Goal: Find specific page/section: Find specific page/section

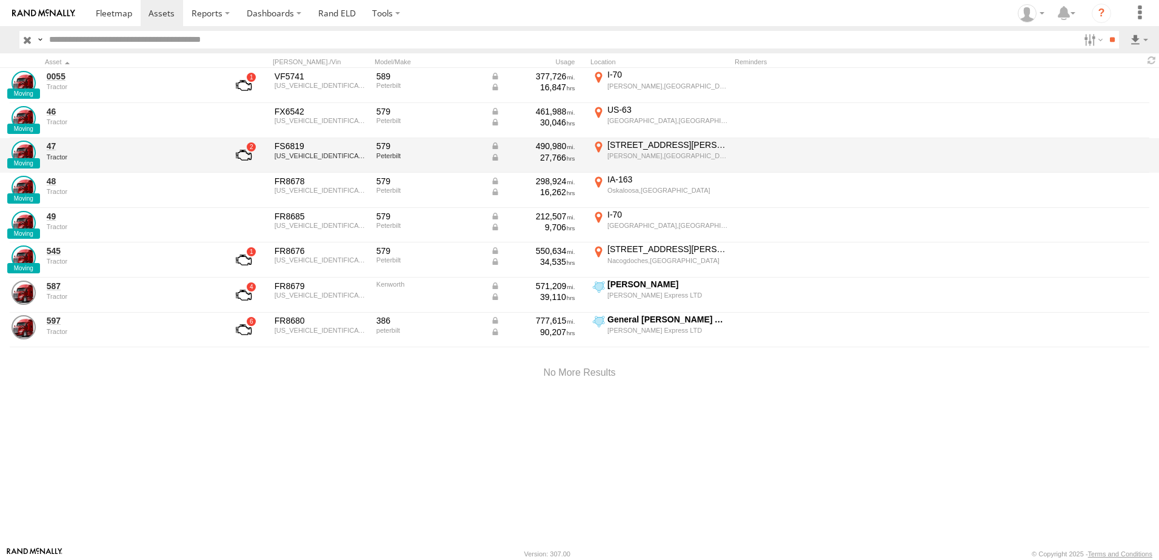
click at [638, 144] on div "4219 Miller St" at bounding box center [667, 144] width 121 height 11
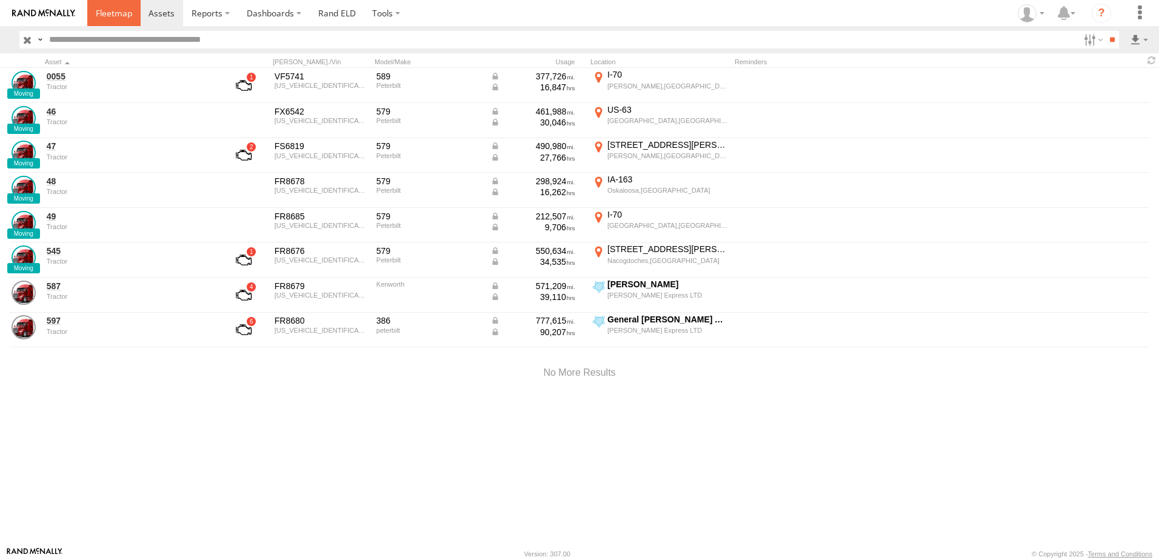
click at [119, 7] on span at bounding box center [114, 13] width 36 height 12
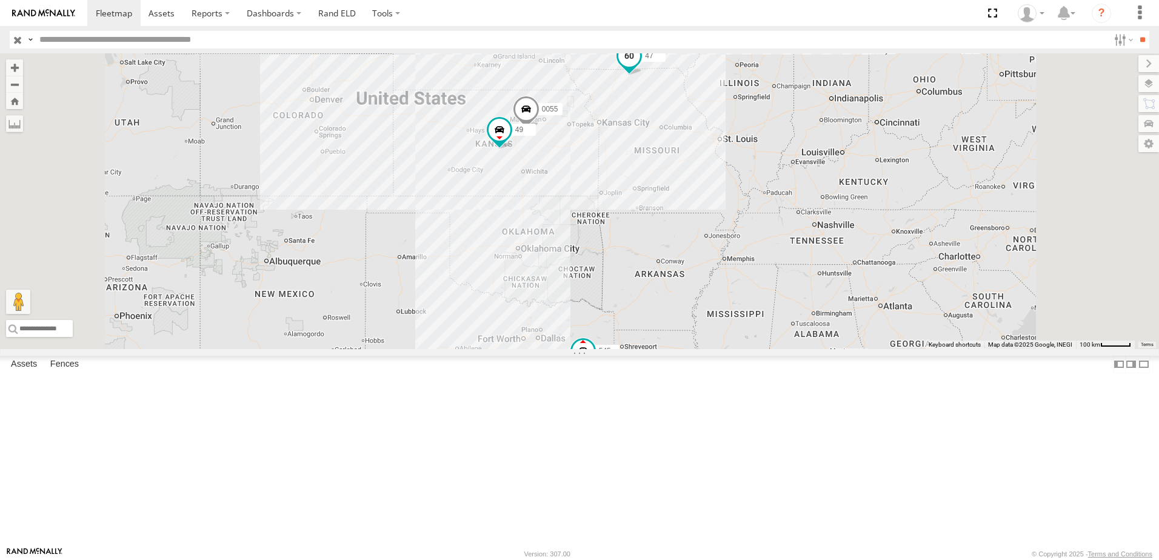
click at [640, 67] on span at bounding box center [629, 56] width 22 height 22
click at [0, 0] on div "597" at bounding box center [0, 0] width 0 height 0
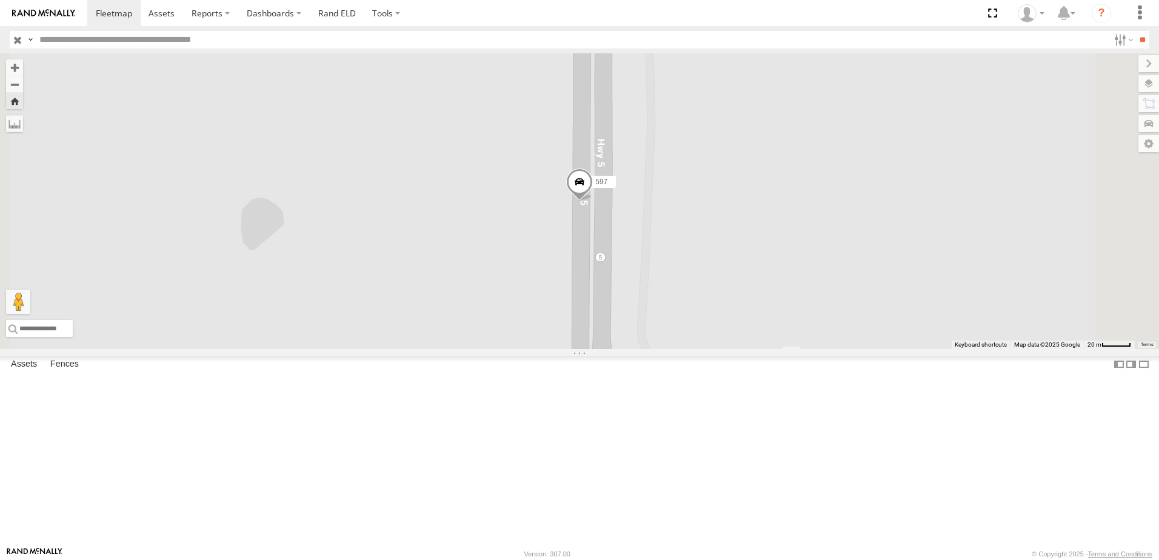
click at [0, 0] on div "597" at bounding box center [0, 0] width 0 height 0
click at [152, 8] on span at bounding box center [161, 13] width 26 height 12
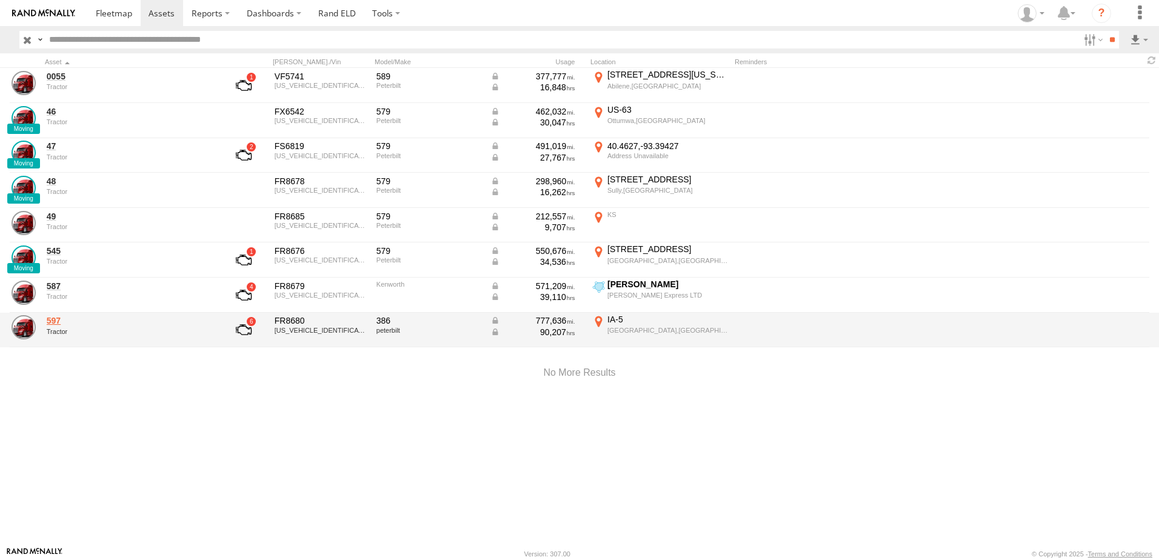
click at [59, 322] on link "597" at bounding box center [130, 320] width 166 height 11
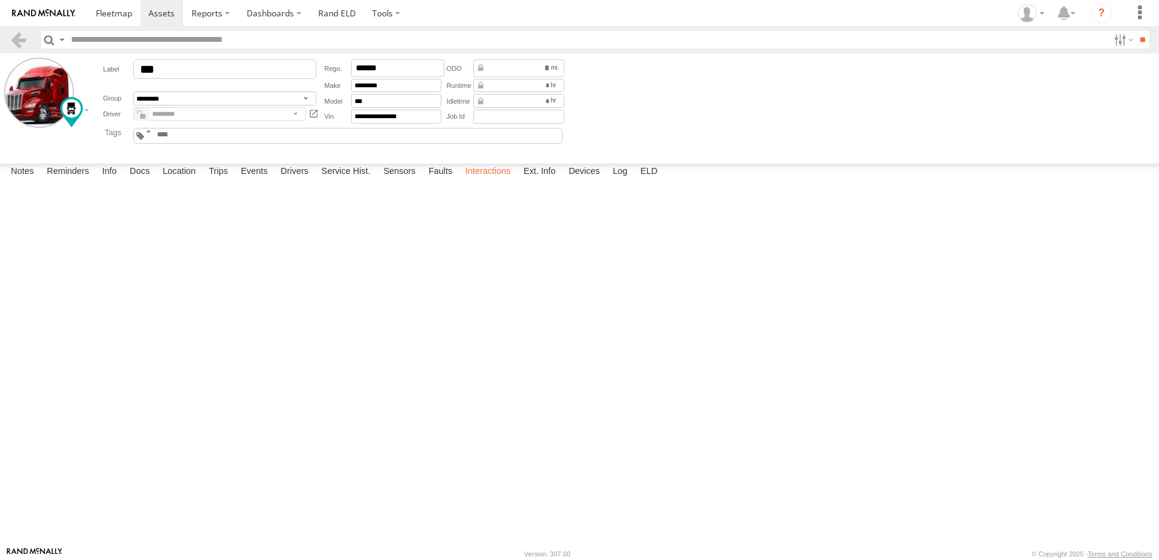
click at [482, 181] on label "Interactions" at bounding box center [488, 172] width 58 height 17
click at [256, 181] on label "Events" at bounding box center [253, 172] width 39 height 17
click at [16, 34] on link at bounding box center [19, 40] width 18 height 18
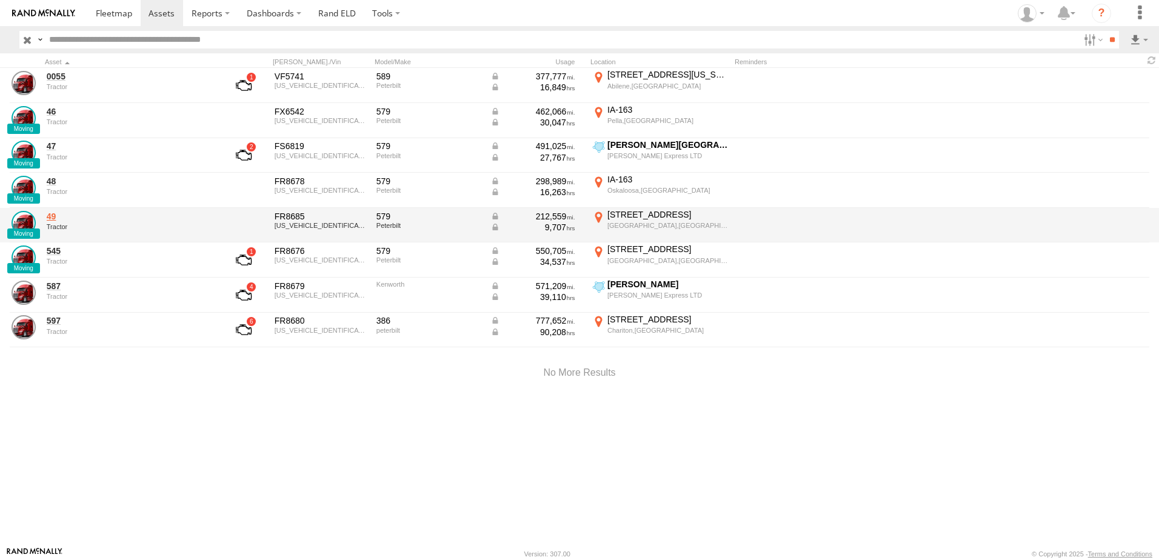
click at [56, 215] on link "49" at bounding box center [130, 216] width 166 height 11
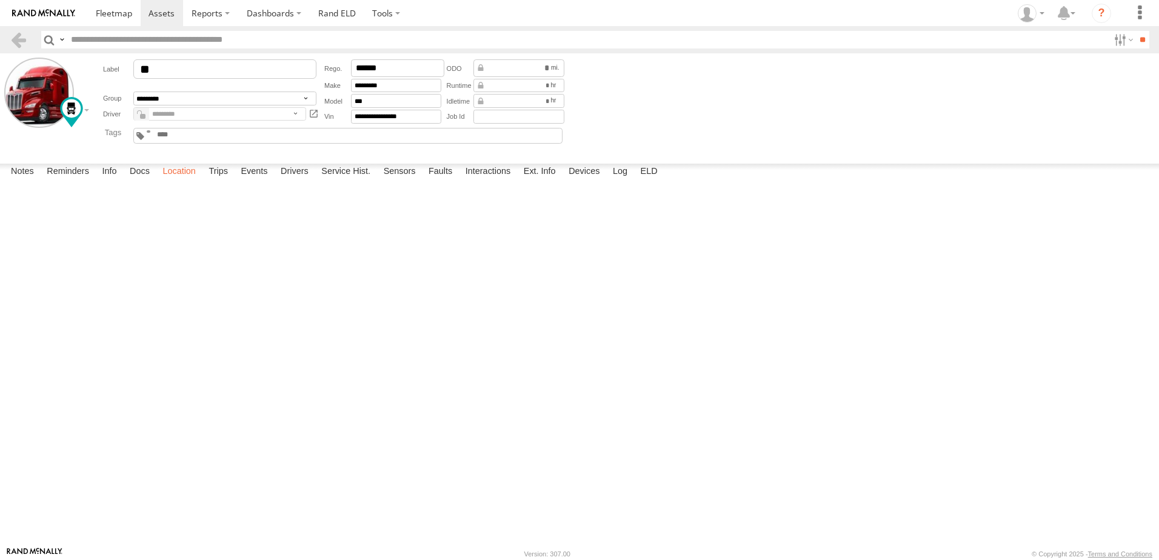
click at [187, 181] on label "Location" at bounding box center [178, 172] width 45 height 17
click at [264, 181] on label "Events" at bounding box center [253, 172] width 39 height 17
click at [14, 37] on link at bounding box center [19, 40] width 18 height 18
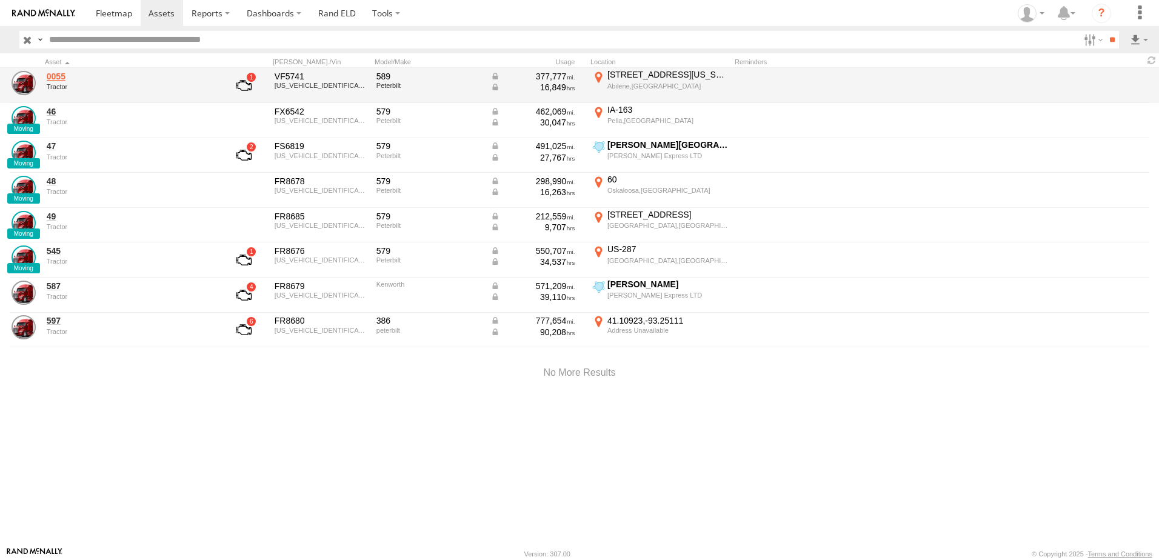
click at [67, 76] on link "0055" at bounding box center [130, 76] width 166 height 11
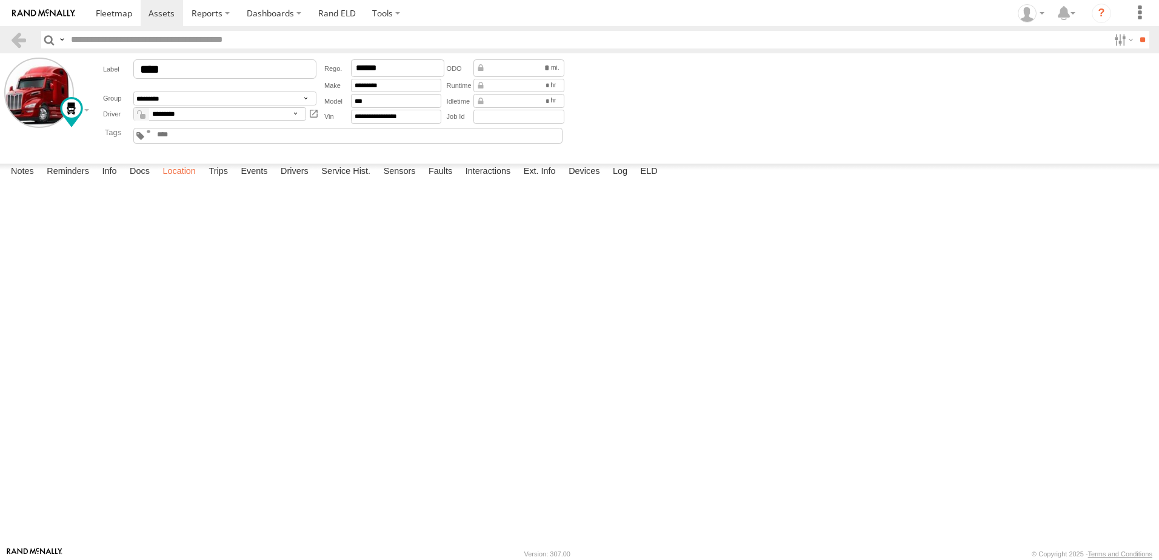
click at [172, 181] on label "Location" at bounding box center [178, 172] width 45 height 17
click at [0, 0] on label at bounding box center [0, 0] width 0 height 0
click at [0, 0] on span "Basemaps" at bounding box center [0, 0] width 0 height 0
click at [0, 0] on span "Satellite + Roadmap" at bounding box center [0, 0] width 0 height 0
click at [21, 35] on link at bounding box center [19, 40] width 18 height 18
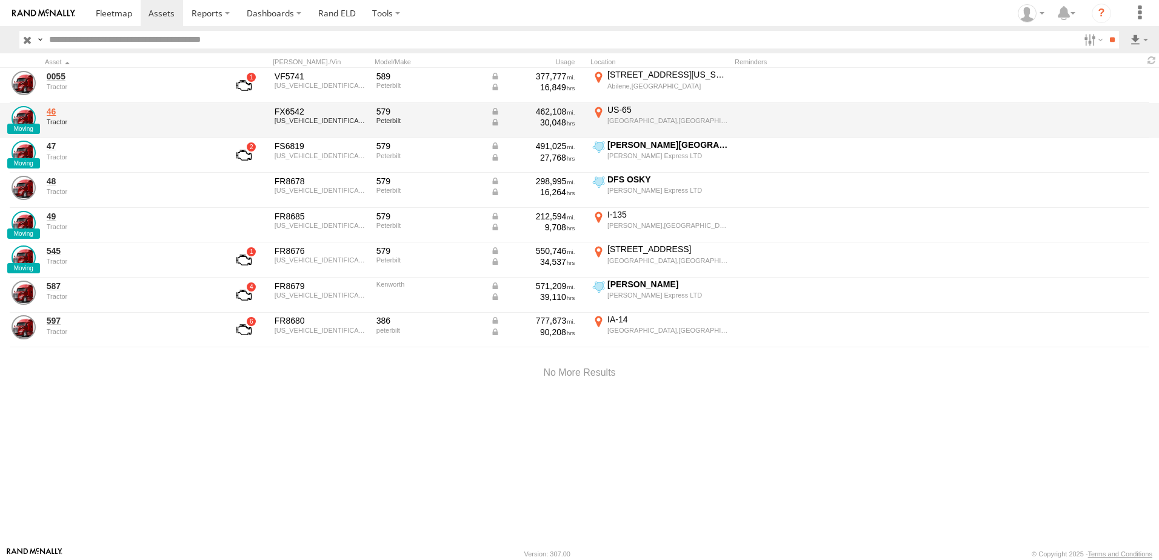
click at [55, 111] on link "46" at bounding box center [130, 111] width 166 height 11
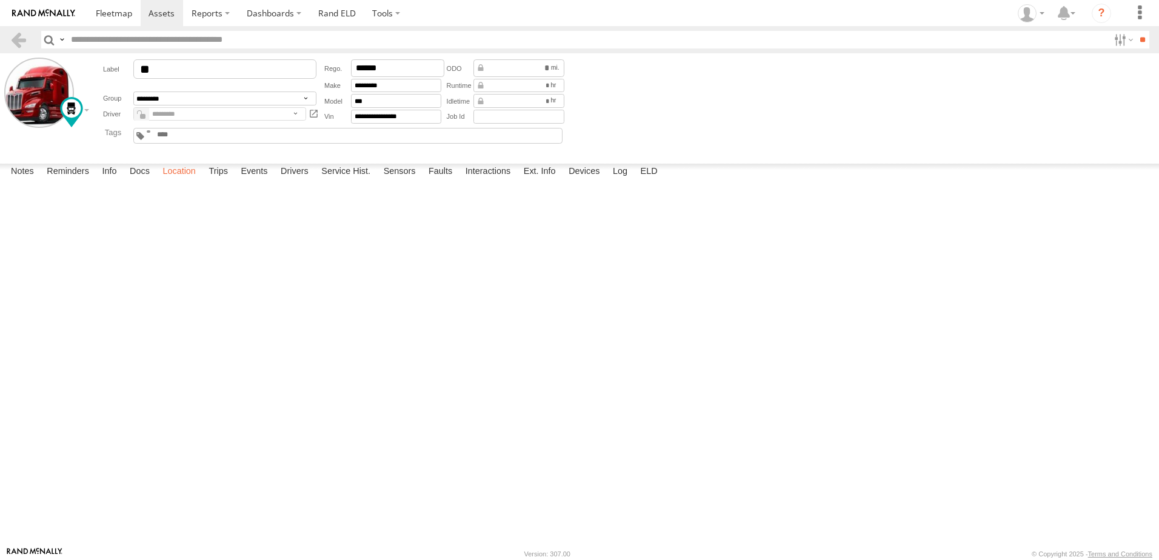
click at [196, 181] on label "Location" at bounding box center [178, 172] width 45 height 17
click at [19, 41] on link at bounding box center [19, 40] width 18 height 18
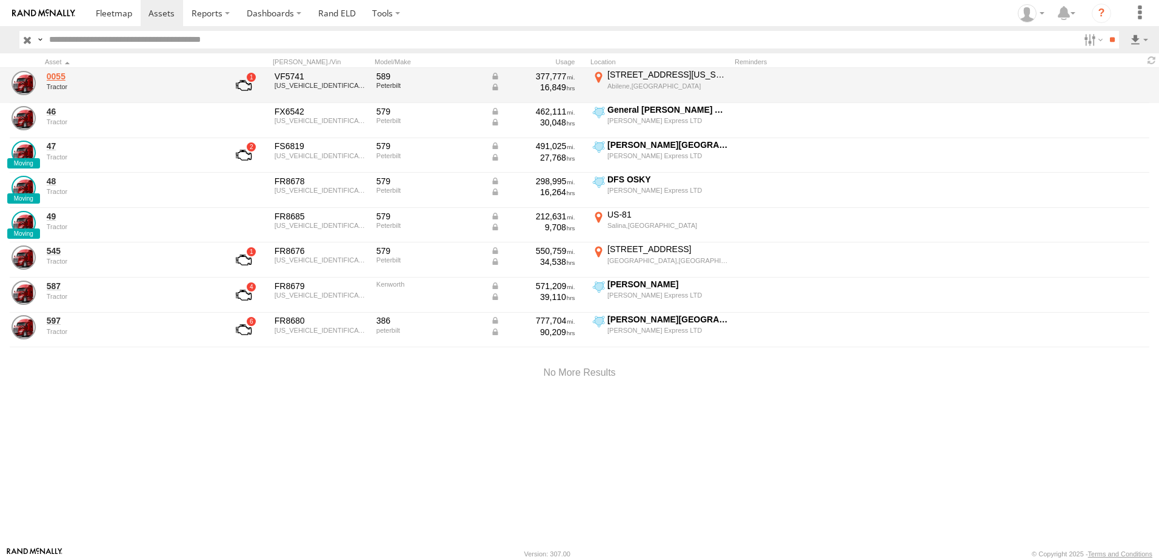
click at [61, 77] on link "0055" at bounding box center [130, 76] width 166 height 11
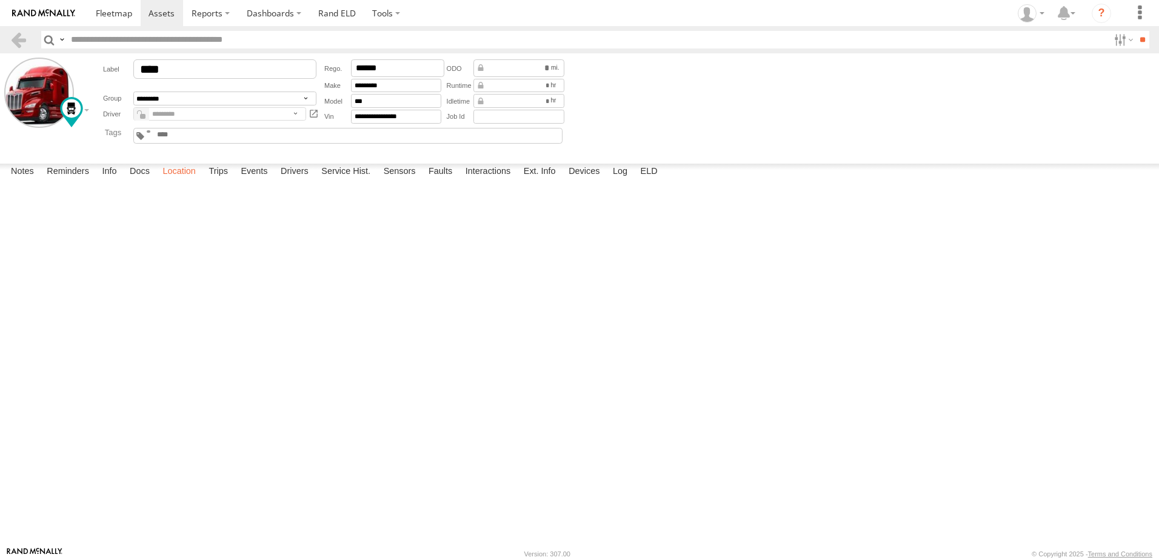
click at [189, 181] on label "Location" at bounding box center [178, 172] width 45 height 17
click at [0, 0] on span at bounding box center [0, 0] width 0 height 0
click at [0, 0] on div "0055 0055 Tractor [GEOGRAPHIC_DATA][US_STATE] 38.92515 , -97.23502 West 0 15:31…" at bounding box center [0, 0] width 0 height 0
click at [0, 0] on label at bounding box center [0, 0] width 0 height 0
click at [0, 0] on span "Basemaps" at bounding box center [0, 0] width 0 height 0
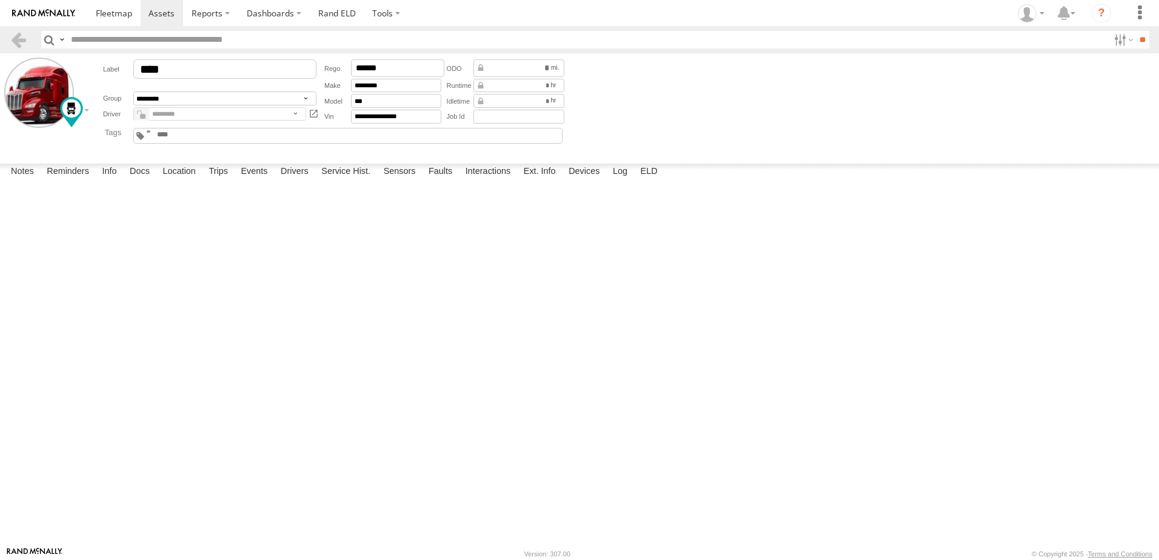
click at [0, 0] on span "Satellite + Roadmap" at bounding box center [0, 0] width 0 height 0
drag, startPoint x: 598, startPoint y: 241, endPoint x: 588, endPoint y: 398, distance: 157.3
click at [0, 0] on div "0055" at bounding box center [0, 0] width 0 height 0
drag, startPoint x: 492, startPoint y: 307, endPoint x: 487, endPoint y: 402, distance: 95.3
click at [0, 0] on div "0055" at bounding box center [0, 0] width 0 height 0
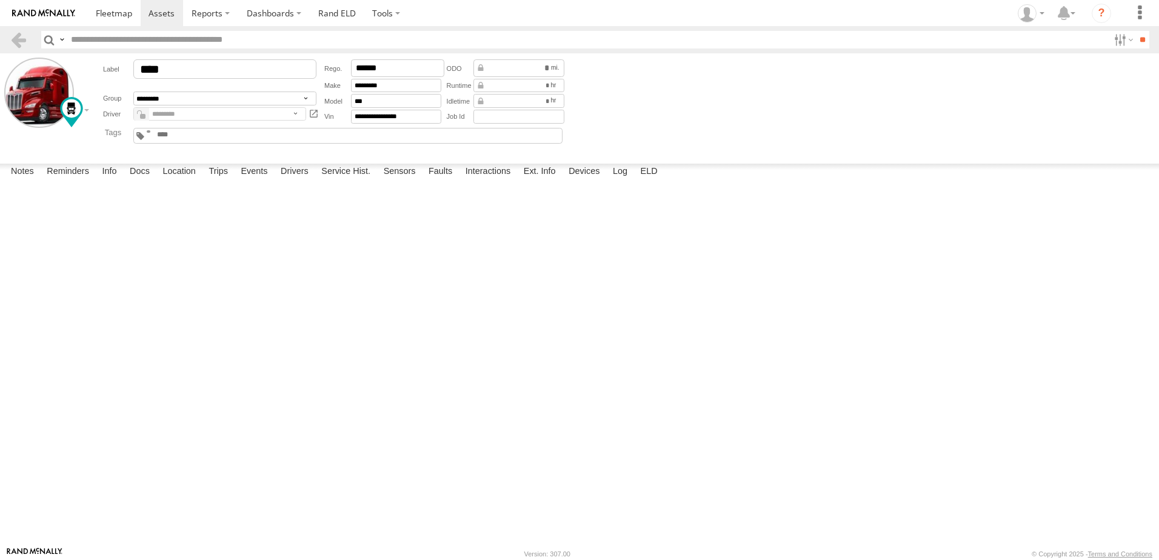
click at [0, 0] on span at bounding box center [0, 0] width 0 height 0
click at [0, 0] on div "0055 0055 Tractor [GEOGRAPHIC_DATA][US_STATE] 38.92515 , -97.23525 West 0 15:31…" at bounding box center [0, 0] width 0 height 0
